Goal: Check status

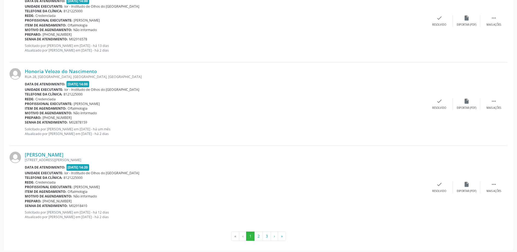
scroll to position [1184, 0]
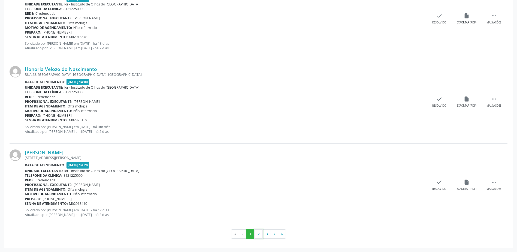
click at [258, 234] on button "2" at bounding box center [258, 233] width 8 height 9
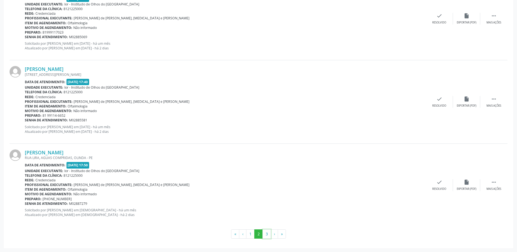
click at [267, 235] on button "3" at bounding box center [266, 233] width 8 height 9
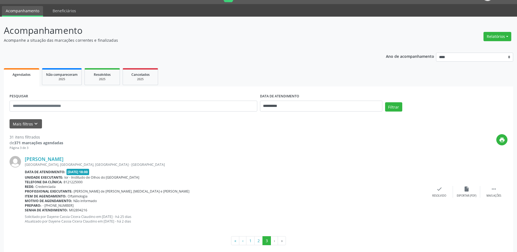
scroll to position [20, 0]
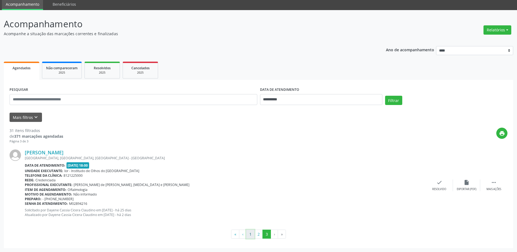
click at [249, 236] on button "1" at bounding box center [250, 233] width 8 height 9
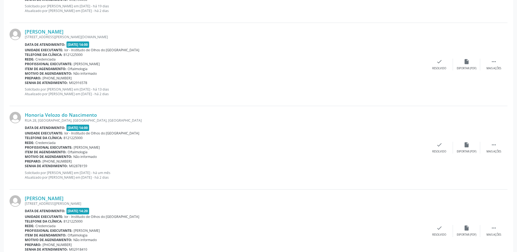
scroll to position [1184, 0]
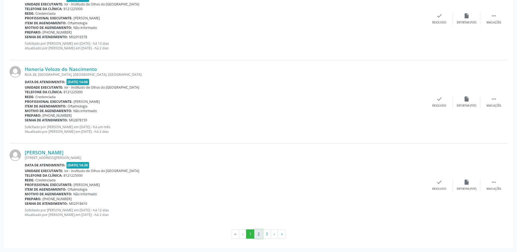
click at [257, 235] on button "2" at bounding box center [258, 233] width 8 height 9
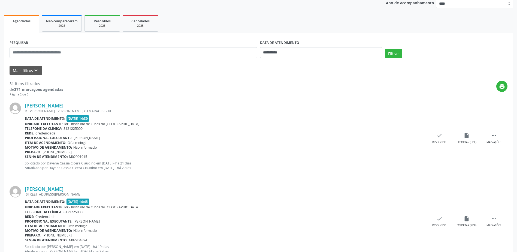
scroll to position [0, 0]
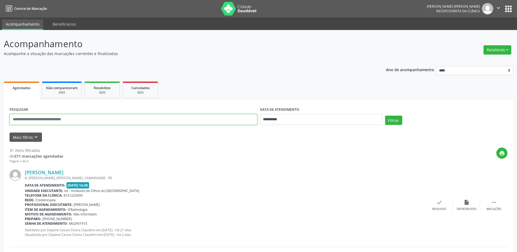
click at [123, 122] on input "text" at bounding box center [134, 119] width 248 height 11
type input "**********"
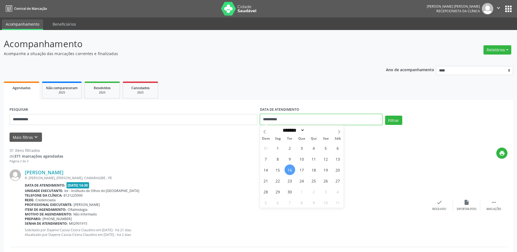
click at [290, 118] on input "**********" at bounding box center [321, 119] width 122 height 11
click at [291, 192] on span "30" at bounding box center [289, 191] width 11 height 11
type input "**********"
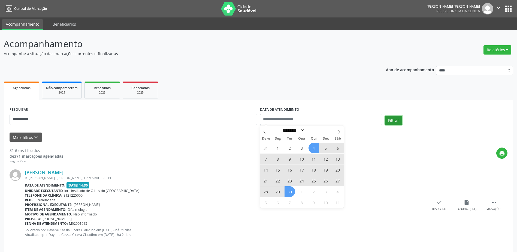
select select "*"
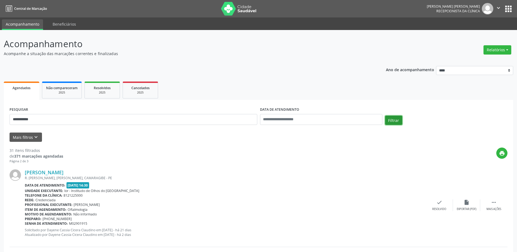
click at [394, 122] on button "Filtrar" at bounding box center [393, 119] width 17 height 9
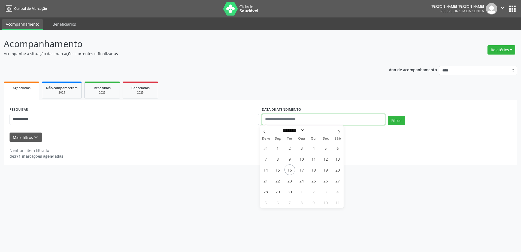
click at [291, 118] on input "text" at bounding box center [323, 119] width 123 height 11
click at [275, 118] on input "text" at bounding box center [323, 119] width 123 height 11
drag, startPoint x: 299, startPoint y: 120, endPoint x: 310, endPoint y: 117, distance: 11.0
click at [299, 120] on input "text" at bounding box center [323, 119] width 123 height 11
click at [290, 169] on span "16" at bounding box center [289, 169] width 11 height 11
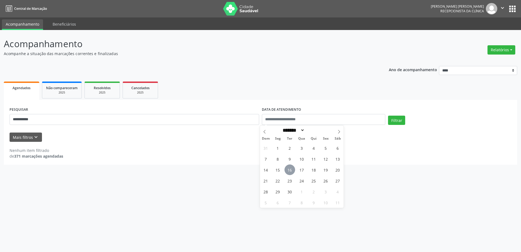
type input "**********"
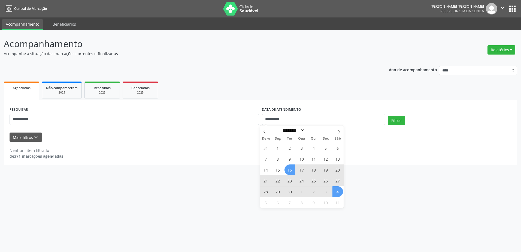
click at [338, 193] on span "4" at bounding box center [337, 191] width 11 height 11
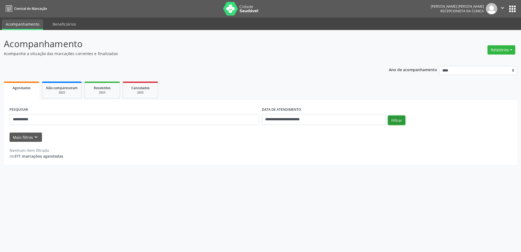
click at [397, 122] on button "Filtrar" at bounding box center [396, 119] width 17 height 9
click at [48, 121] on input "**********" at bounding box center [134, 119] width 249 height 11
type input "*"
click at [397, 122] on button "Filtrar" at bounding box center [396, 119] width 17 height 9
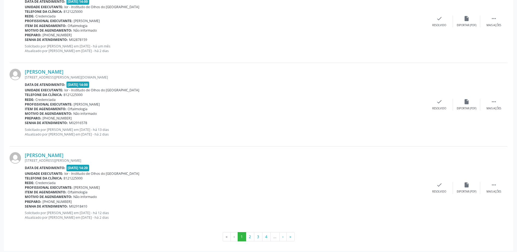
scroll to position [1184, 0]
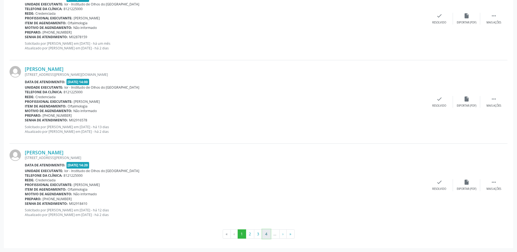
click at [267, 236] on button "4" at bounding box center [266, 233] width 8 height 9
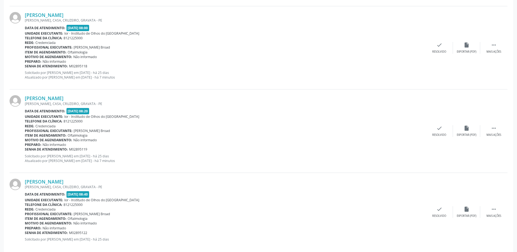
scroll to position [1180, 0]
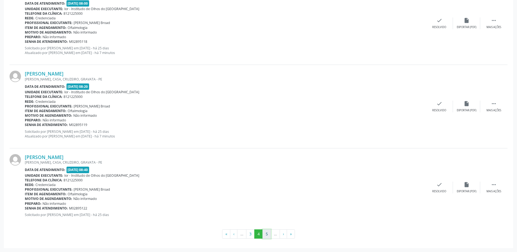
click at [265, 237] on button "5" at bounding box center [266, 233] width 8 height 9
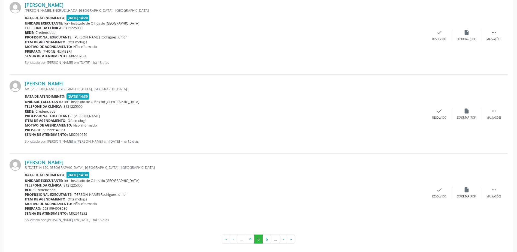
scroll to position [1114, 0]
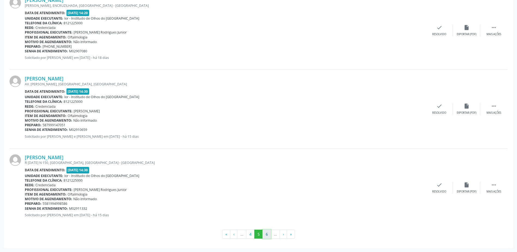
click at [267, 236] on button "6" at bounding box center [266, 233] width 8 height 9
click at [267, 235] on button "7" at bounding box center [266, 233] width 8 height 9
click at [269, 234] on button "8" at bounding box center [266, 233] width 8 height 9
click at [268, 235] on button "9" at bounding box center [266, 233] width 8 height 9
click at [267, 234] on button "10" at bounding box center [266, 233] width 11 height 9
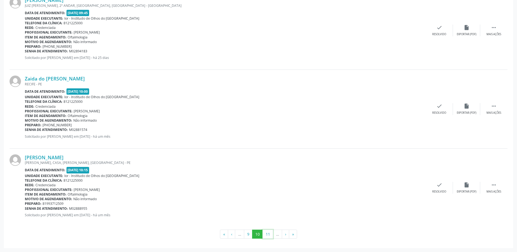
click at [267, 237] on button "11" at bounding box center [267, 233] width 11 height 9
click at [269, 236] on button "12" at bounding box center [268, 233] width 11 height 9
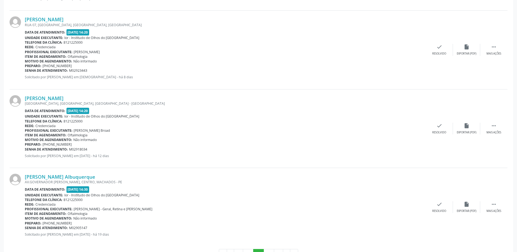
scroll to position [1119, 0]
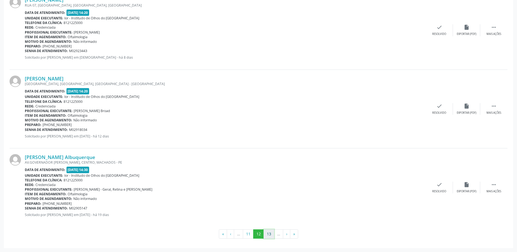
click at [269, 234] on button "13" at bounding box center [268, 233] width 11 height 9
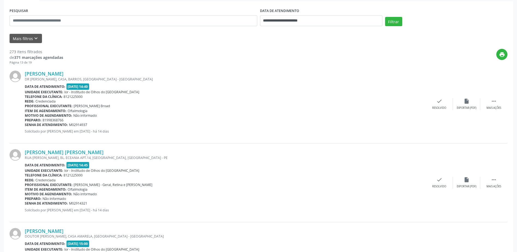
scroll to position [0, 0]
